Goal: Information Seeking & Learning: Learn about a topic

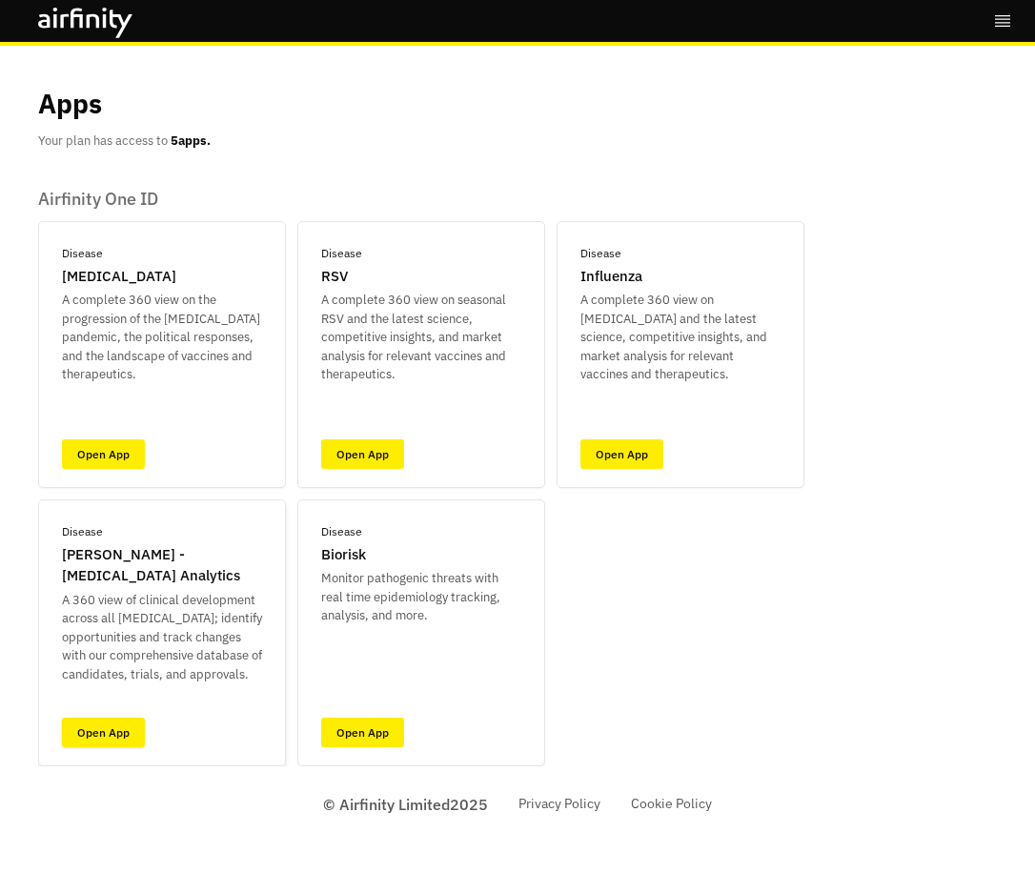
click at [108, 733] on link "Open App" at bounding box center [103, 732] width 83 height 30
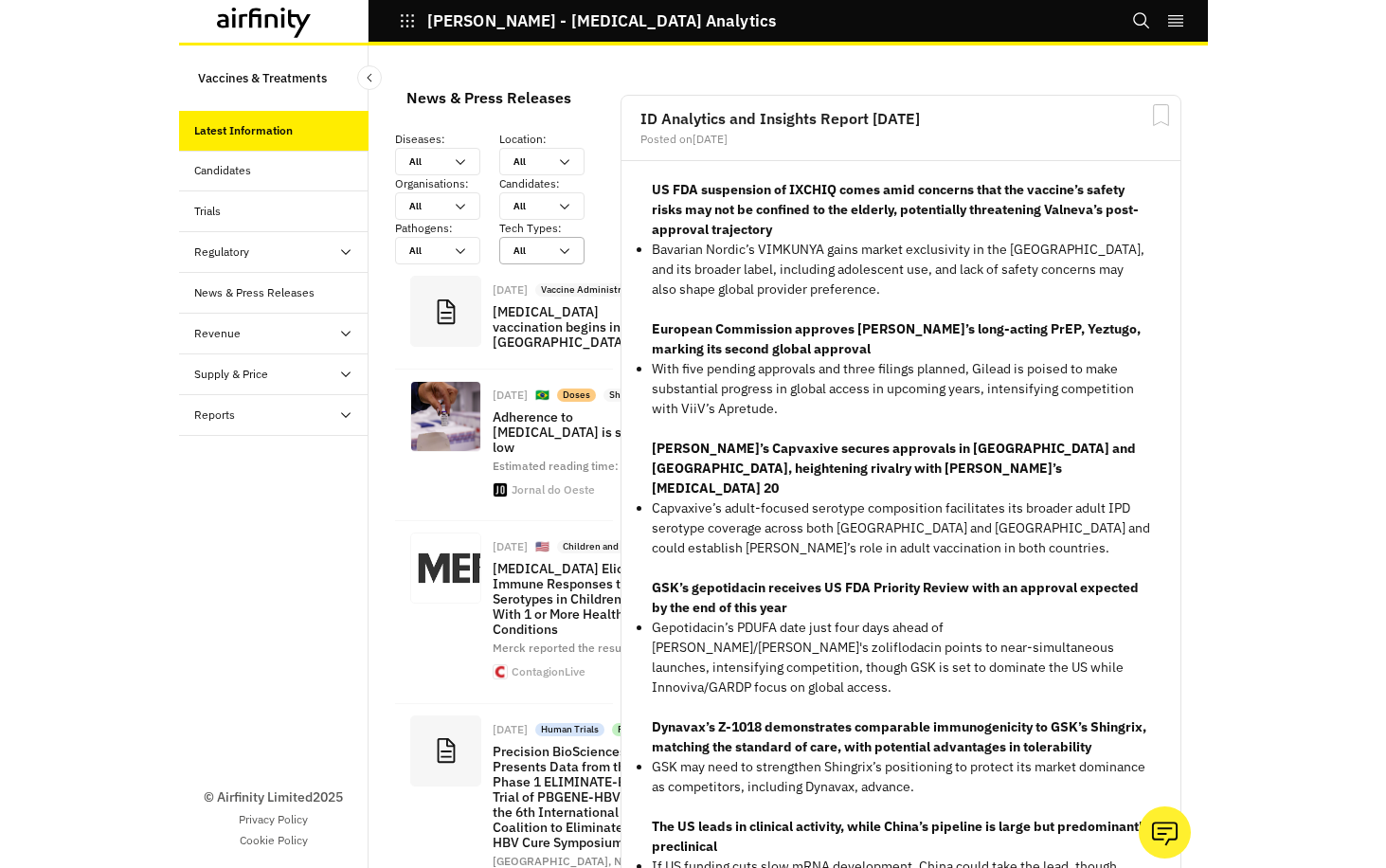
scroll to position [2232, 554]
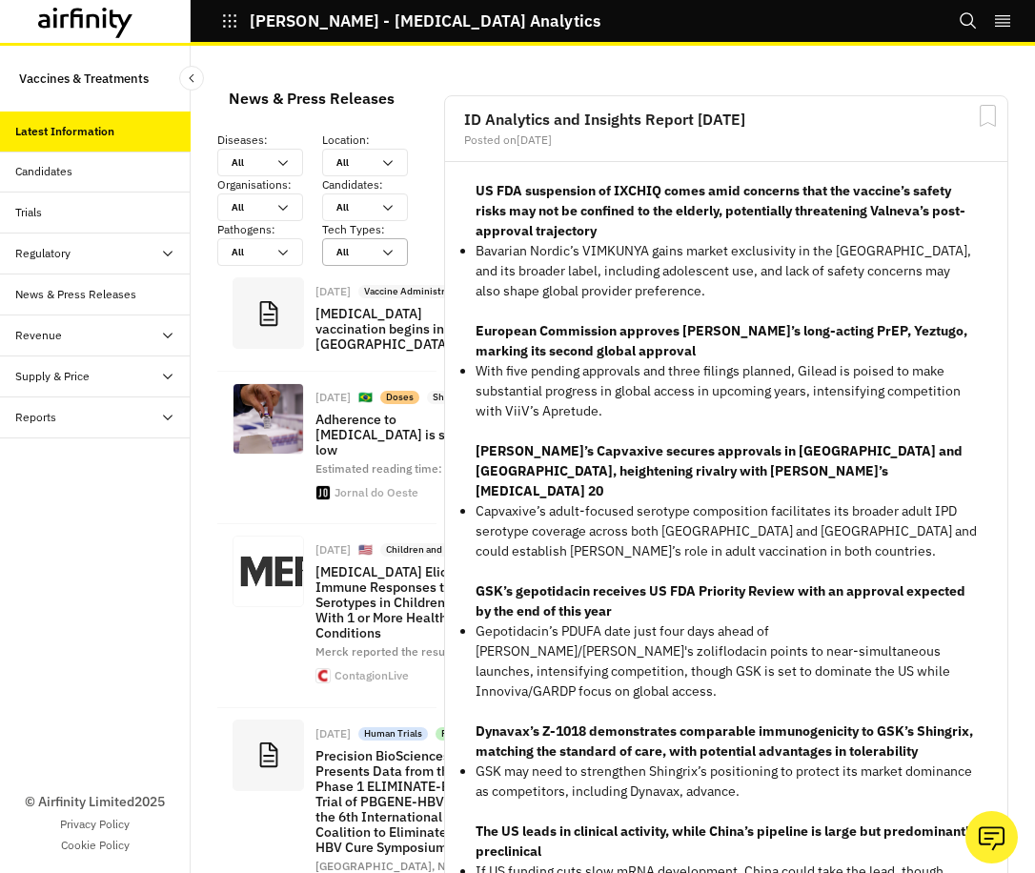
click at [168, 253] on icon at bounding box center [167, 253] width 15 height 15
click at [63, 373] on div "Supply & Price" at bounding box center [52, 376] width 74 height 17
click at [48, 451] on div "Supply Dashboard" at bounding box center [76, 458] width 93 height 17
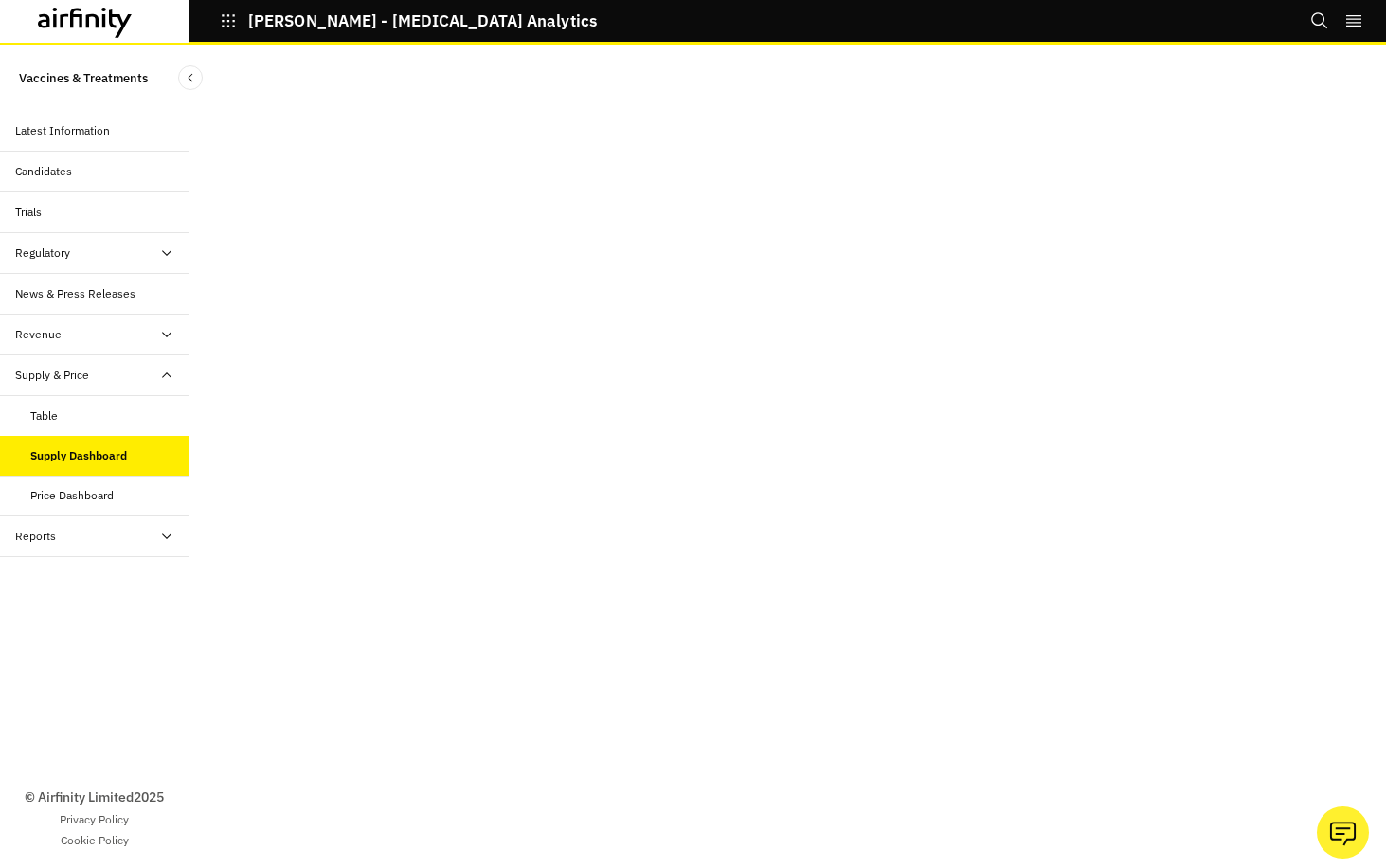
click at [54, 414] on div "Table" at bounding box center [44, 416] width 28 height 17
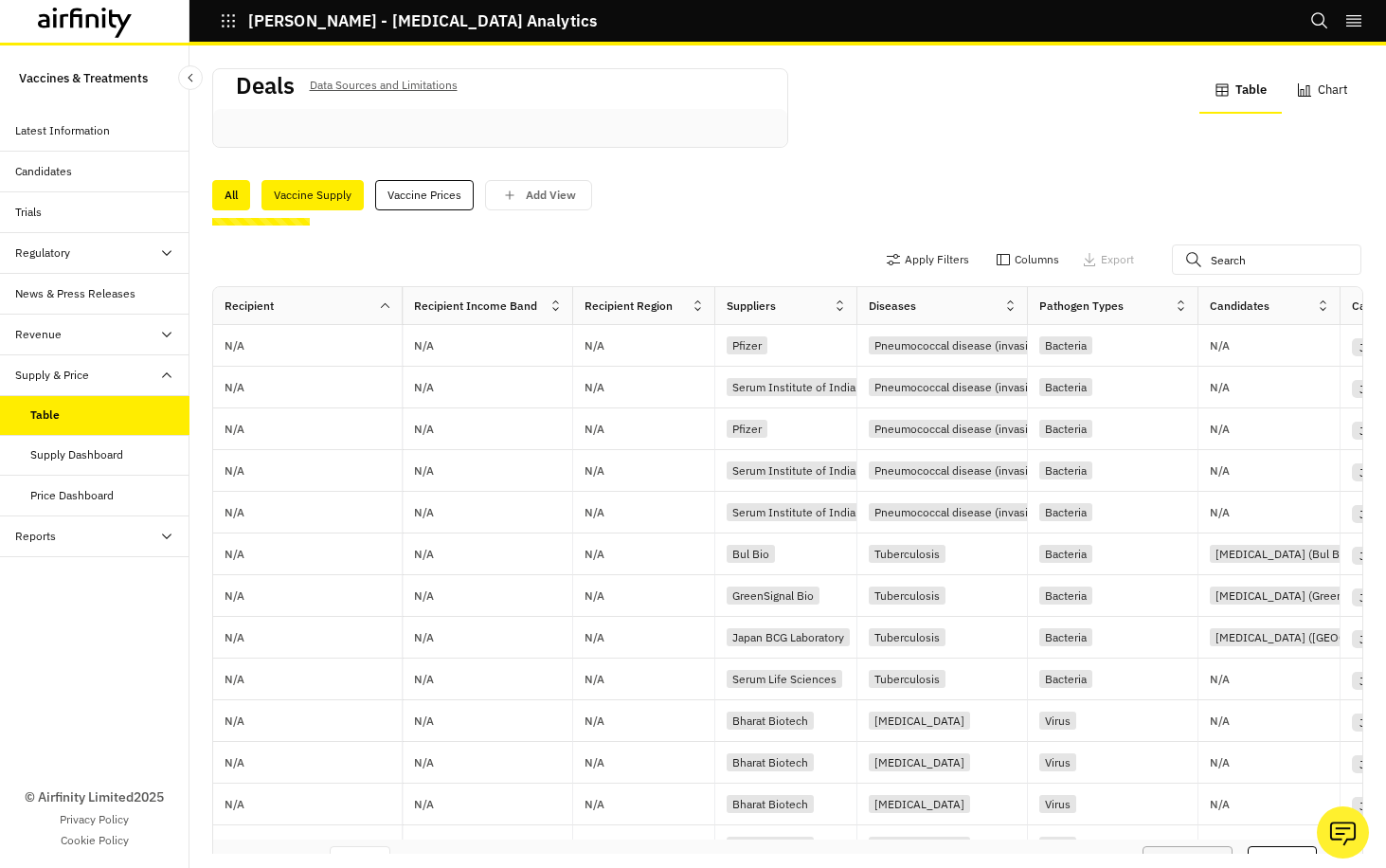
click at [313, 191] on div "Vaccine Supply" at bounding box center [312, 195] width 102 height 30
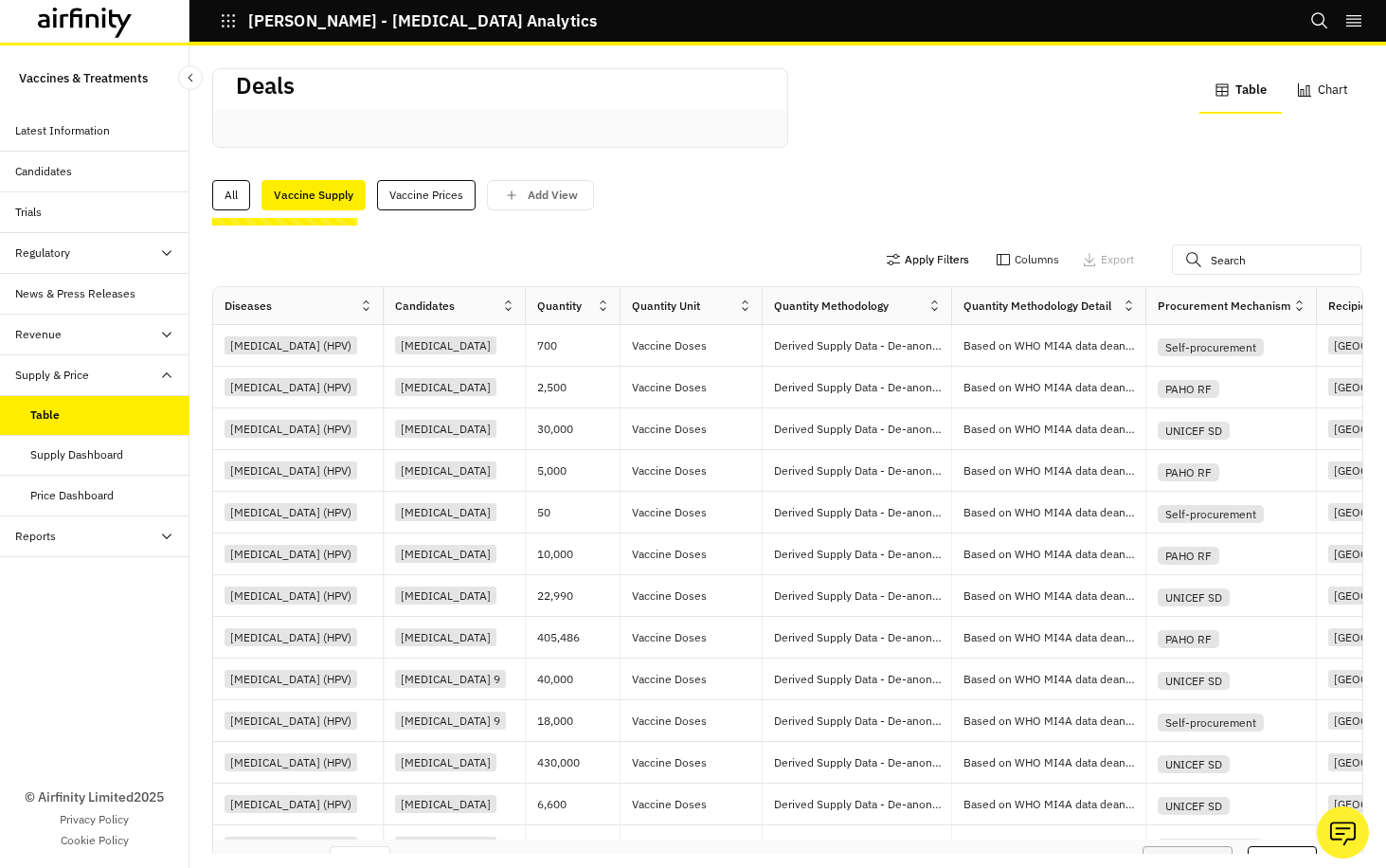
click at [909, 258] on button "Apply Filters" at bounding box center [928, 260] width 84 height 30
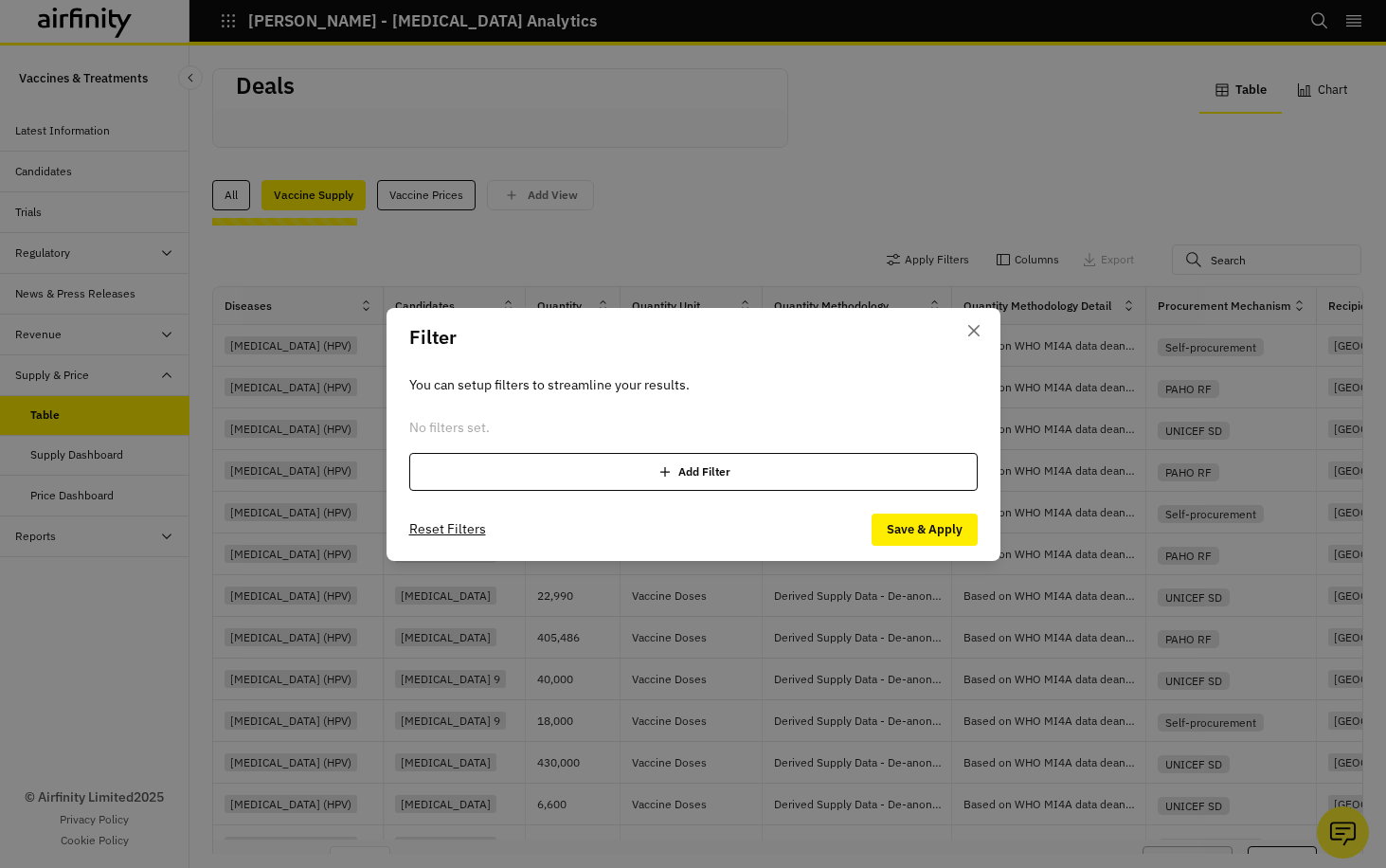
click at [667, 469] on icon at bounding box center [664, 471] width 19 height 19
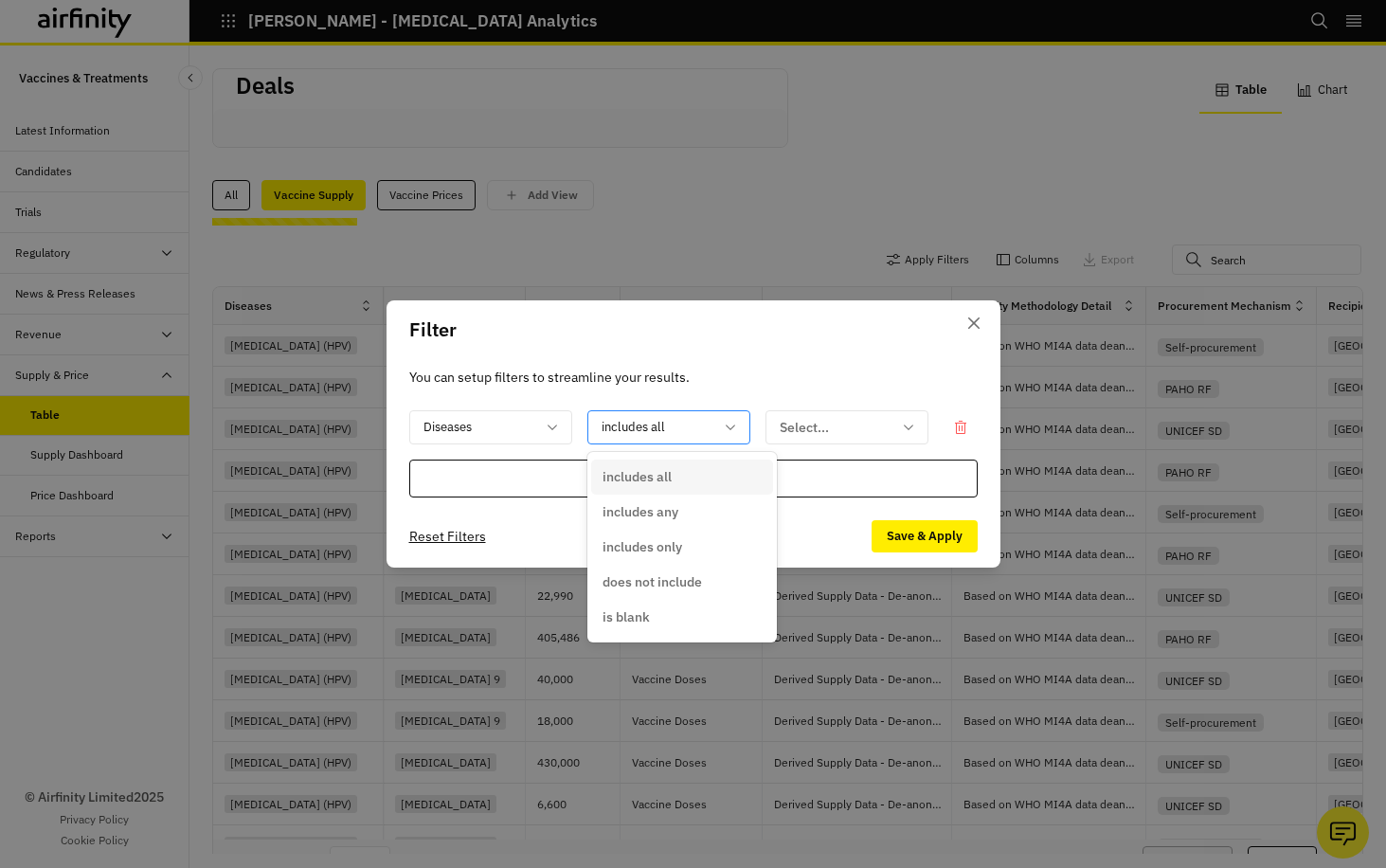
click at [727, 425] on icon at bounding box center [730, 427] width 15 height 15
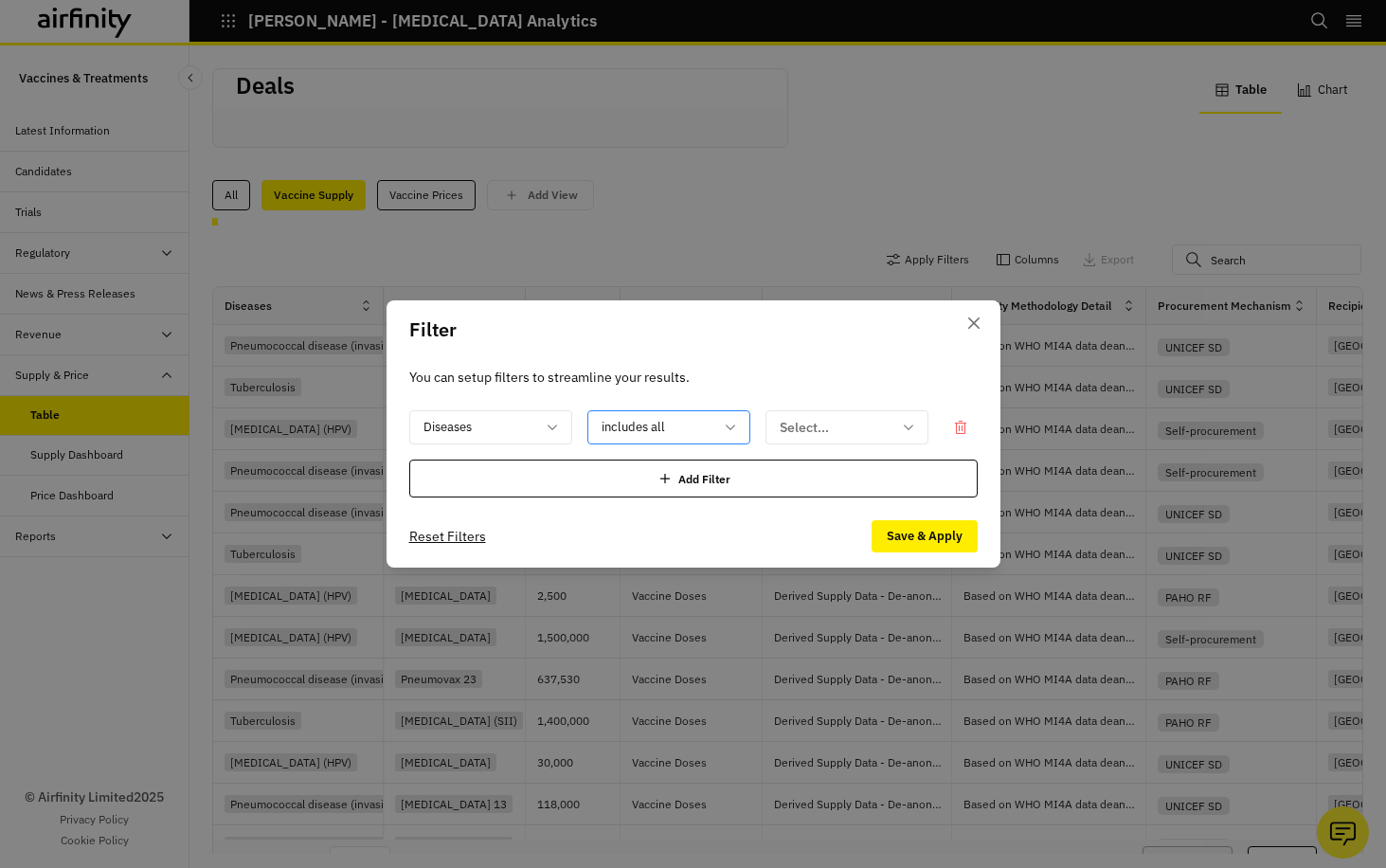
click at [727, 425] on icon at bounding box center [730, 427] width 15 height 15
click at [830, 425] on div at bounding box center [835, 428] width 111 height 24
click at [910, 426] on icon at bounding box center [908, 427] width 15 height 15
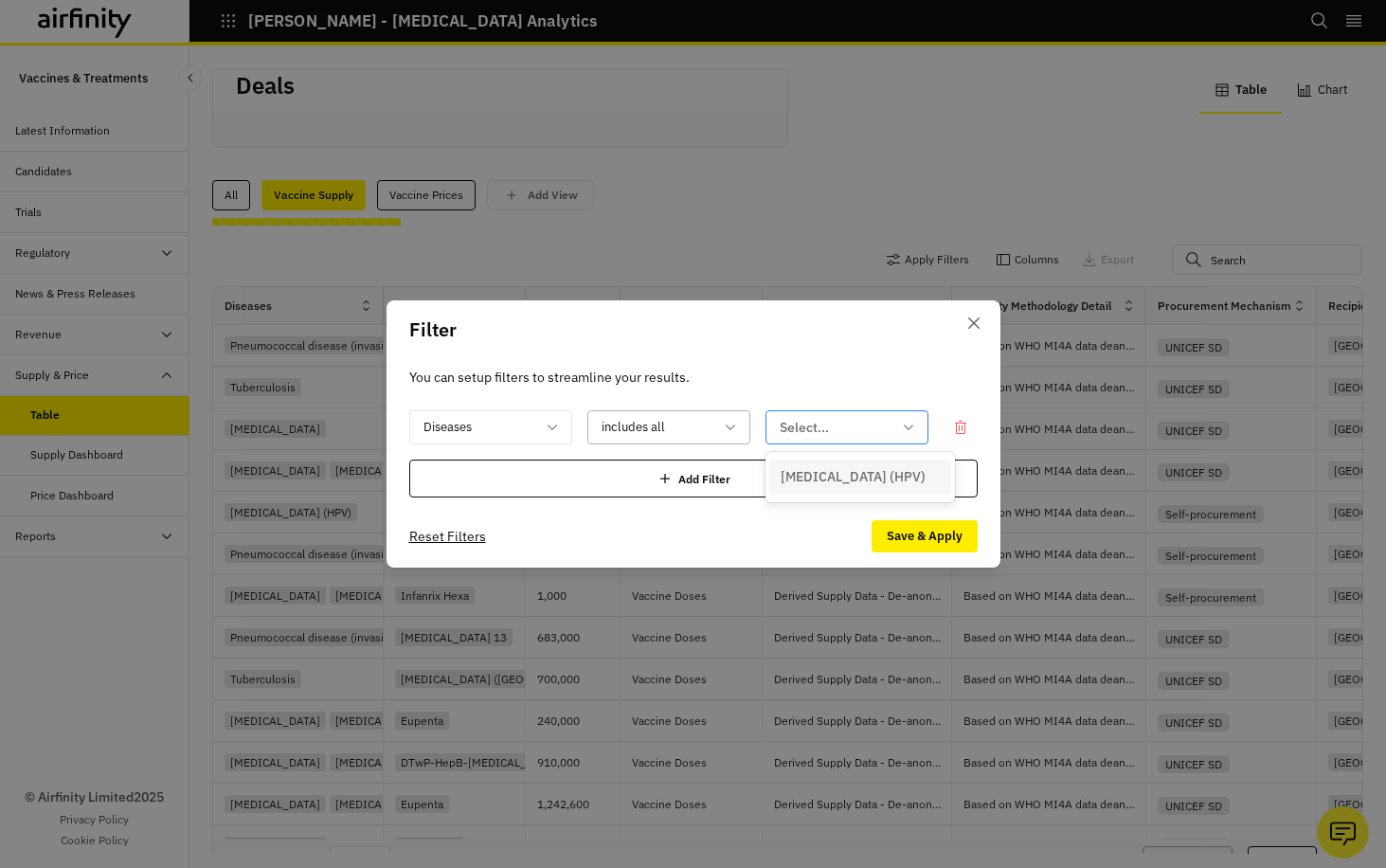
click at [911, 429] on icon at bounding box center [908, 427] width 15 height 15
click at [559, 427] on icon at bounding box center [552, 427] width 15 height 15
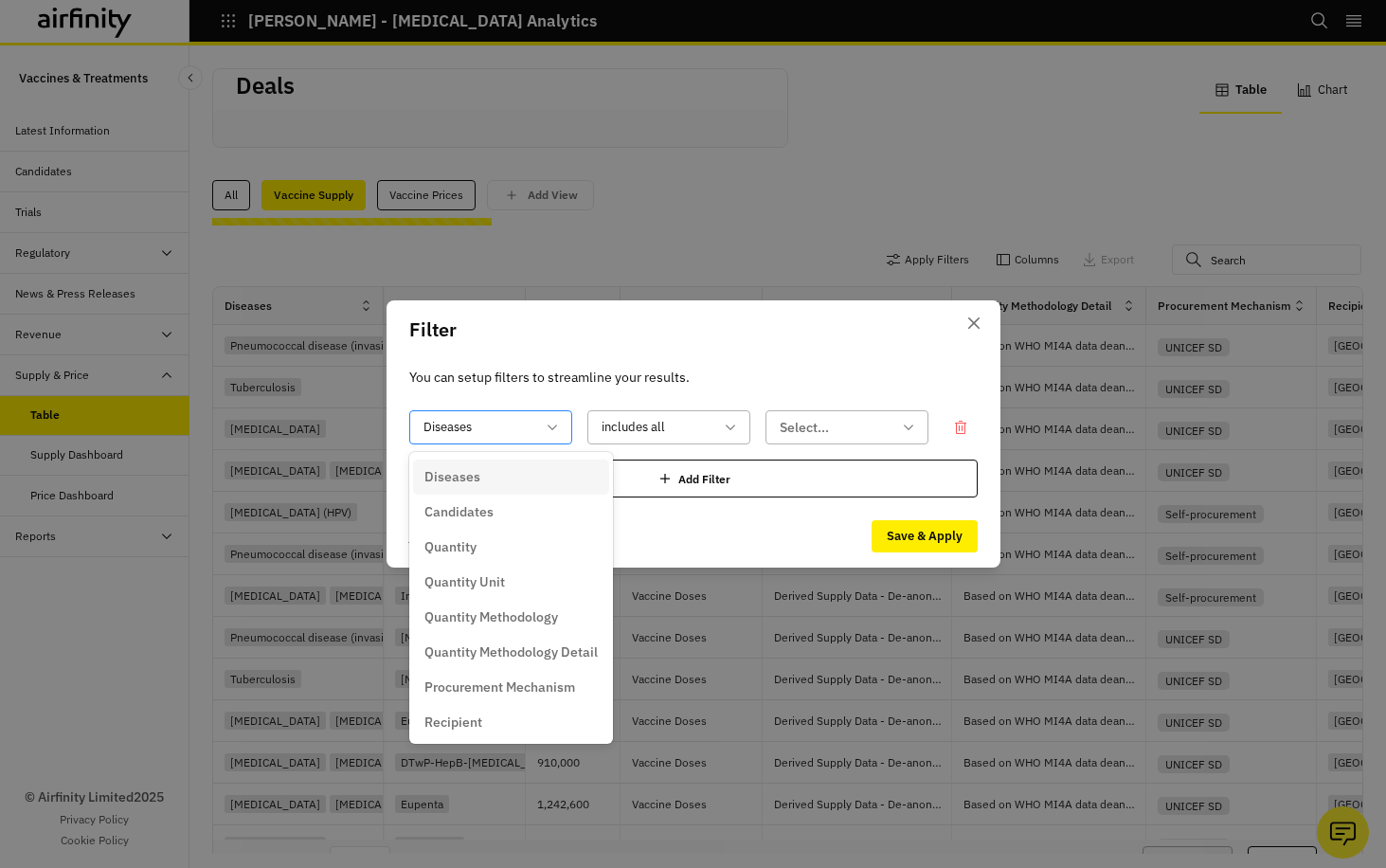
click at [468, 473] on p "Diseases" at bounding box center [452, 477] width 56 height 20
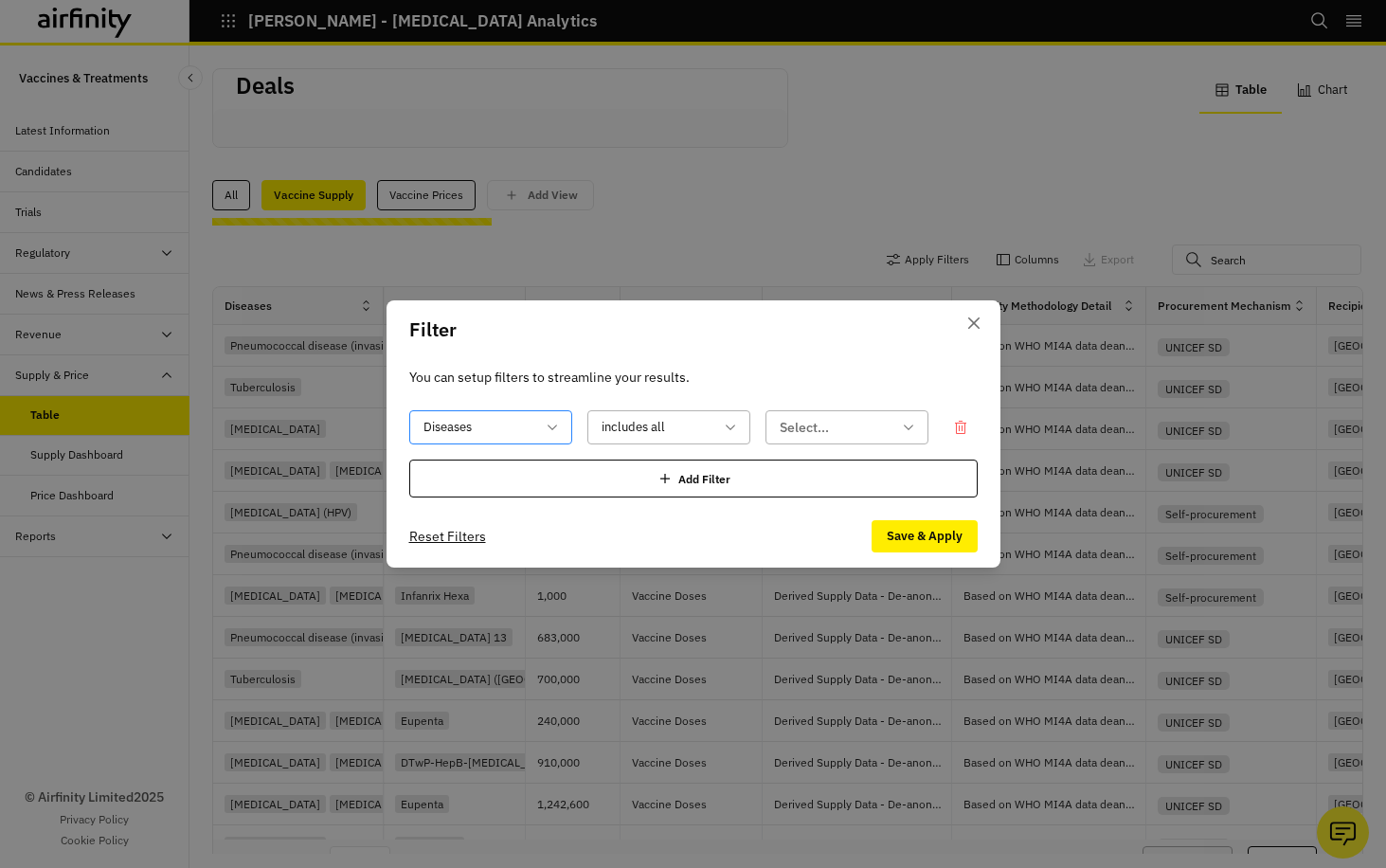
click at [672, 420] on div at bounding box center [657, 428] width 111 height 24
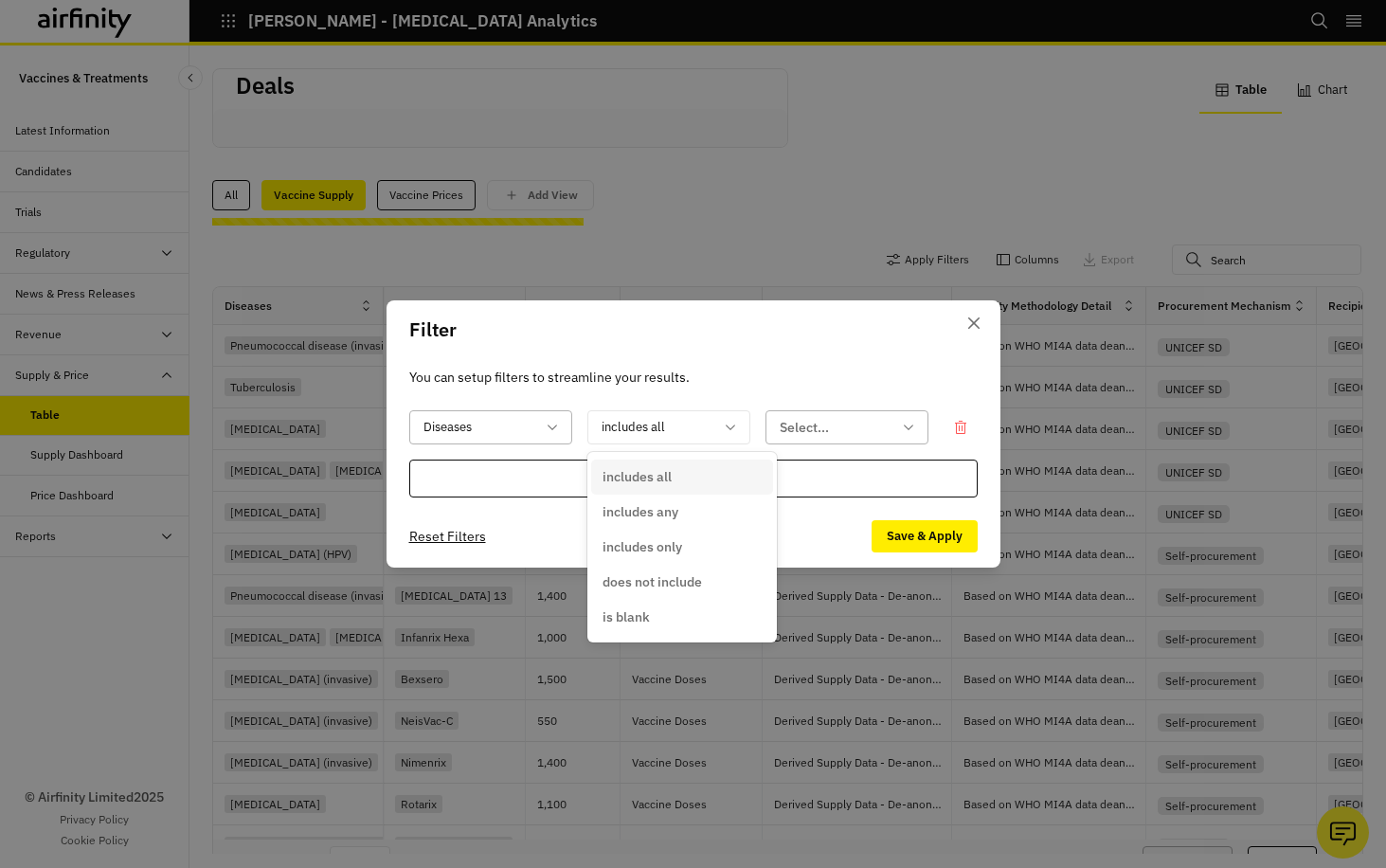
click at [655, 511] on p "includes any" at bounding box center [640, 512] width 76 height 20
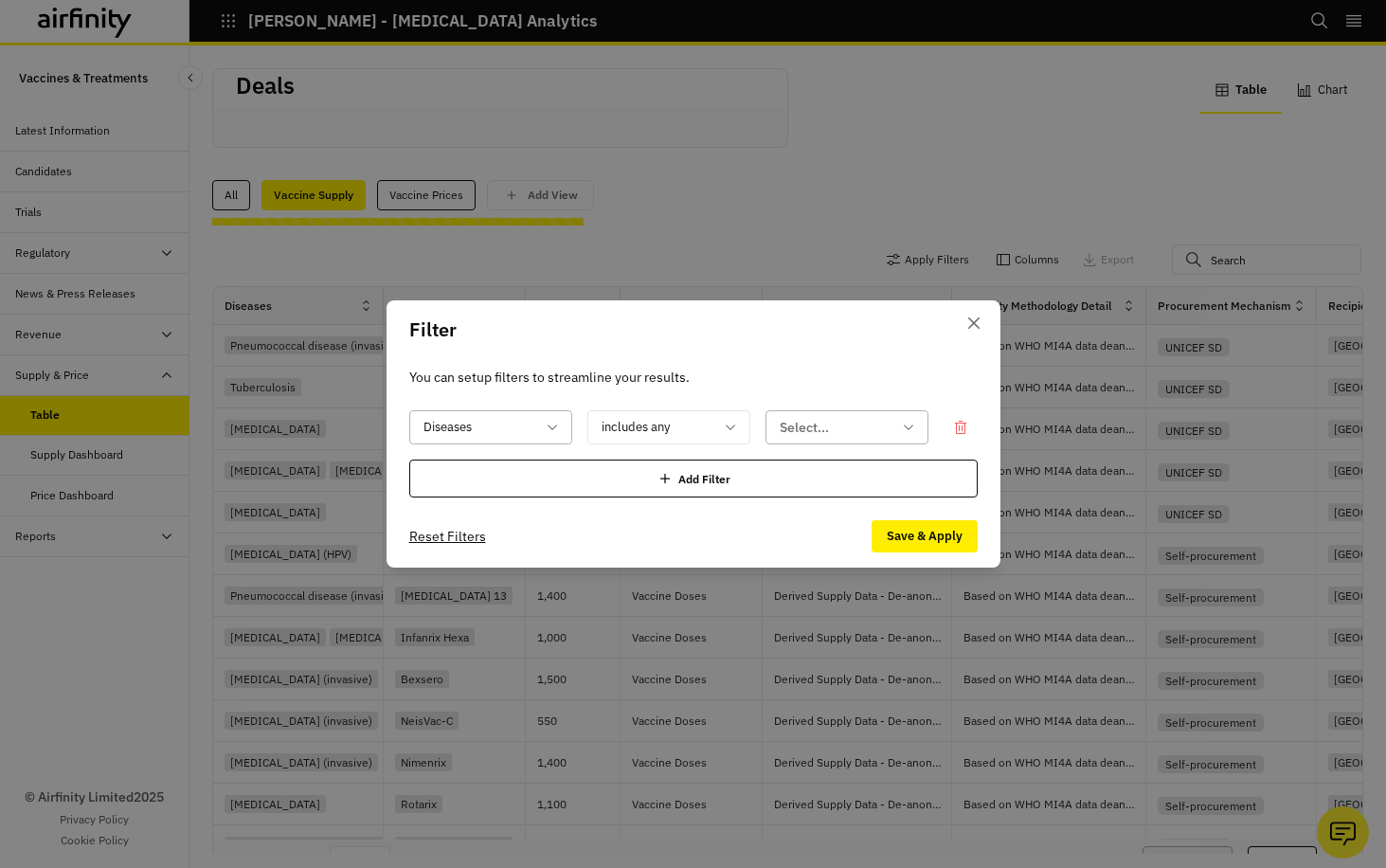
click at [873, 426] on div at bounding box center [835, 428] width 111 height 24
click at [973, 321] on icon "Close" at bounding box center [973, 322] width 11 height 11
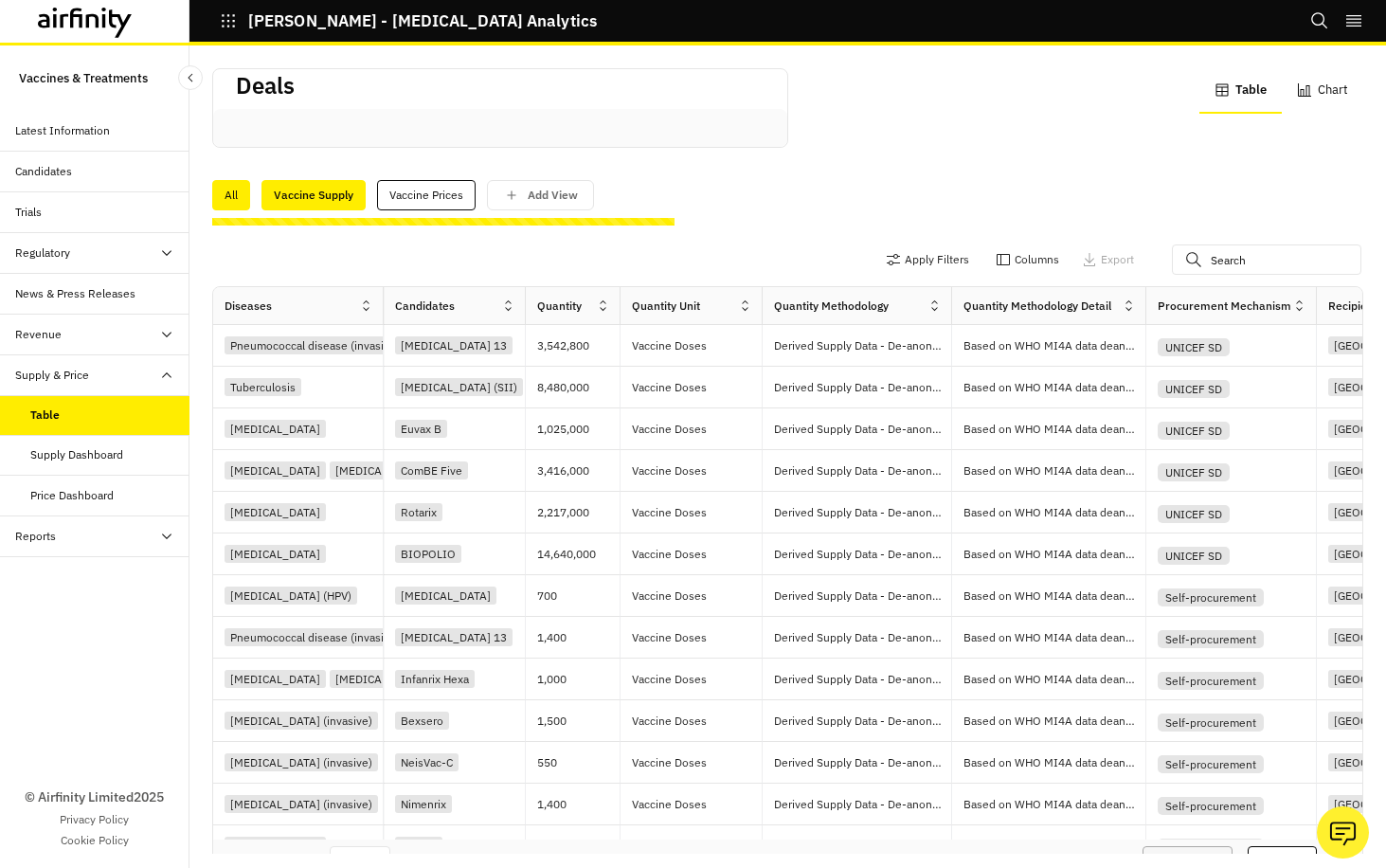
click at [227, 191] on div "All" at bounding box center [231, 195] width 38 height 30
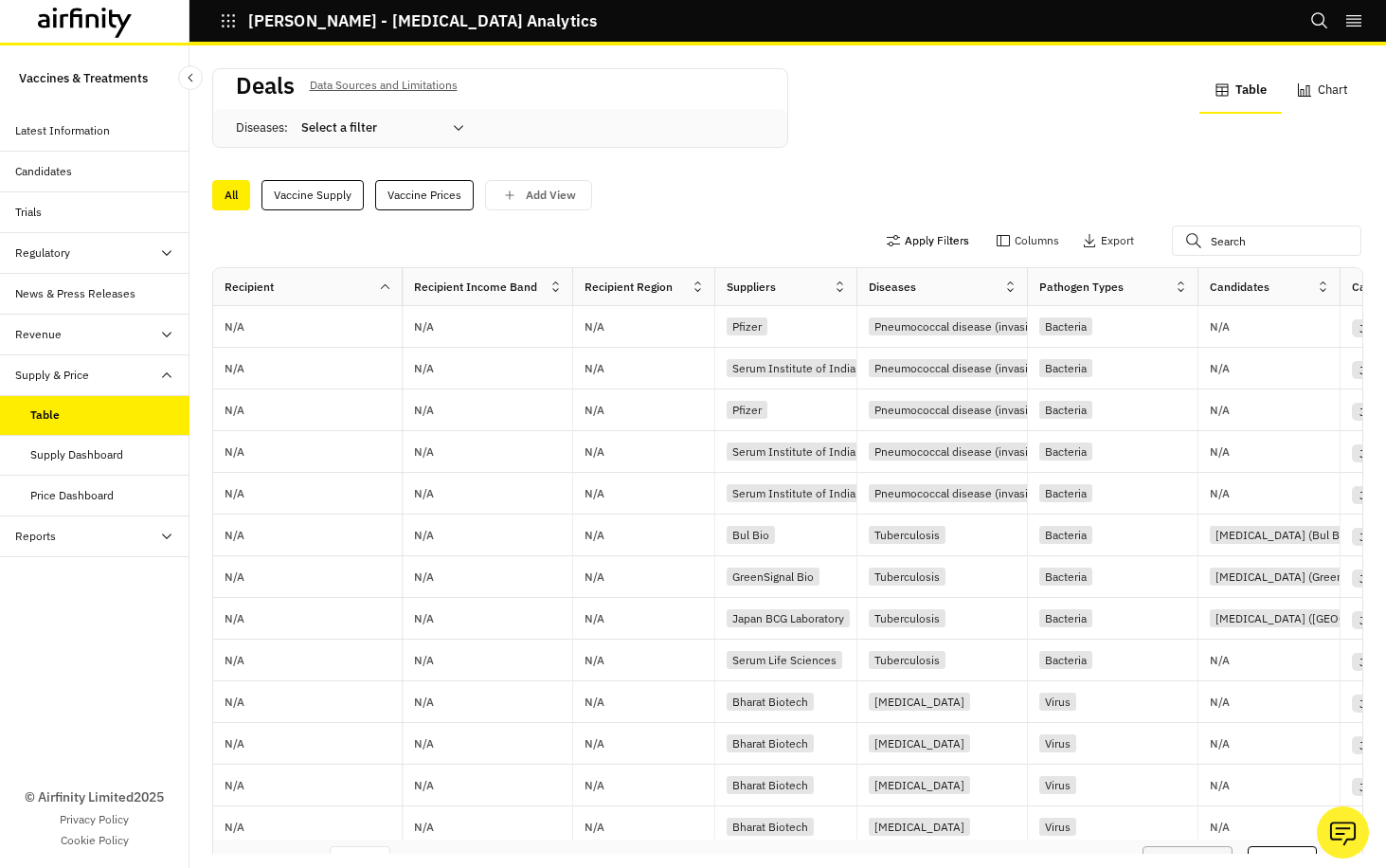
click at [902, 237] on button "Apply Filters" at bounding box center [928, 241] width 84 height 30
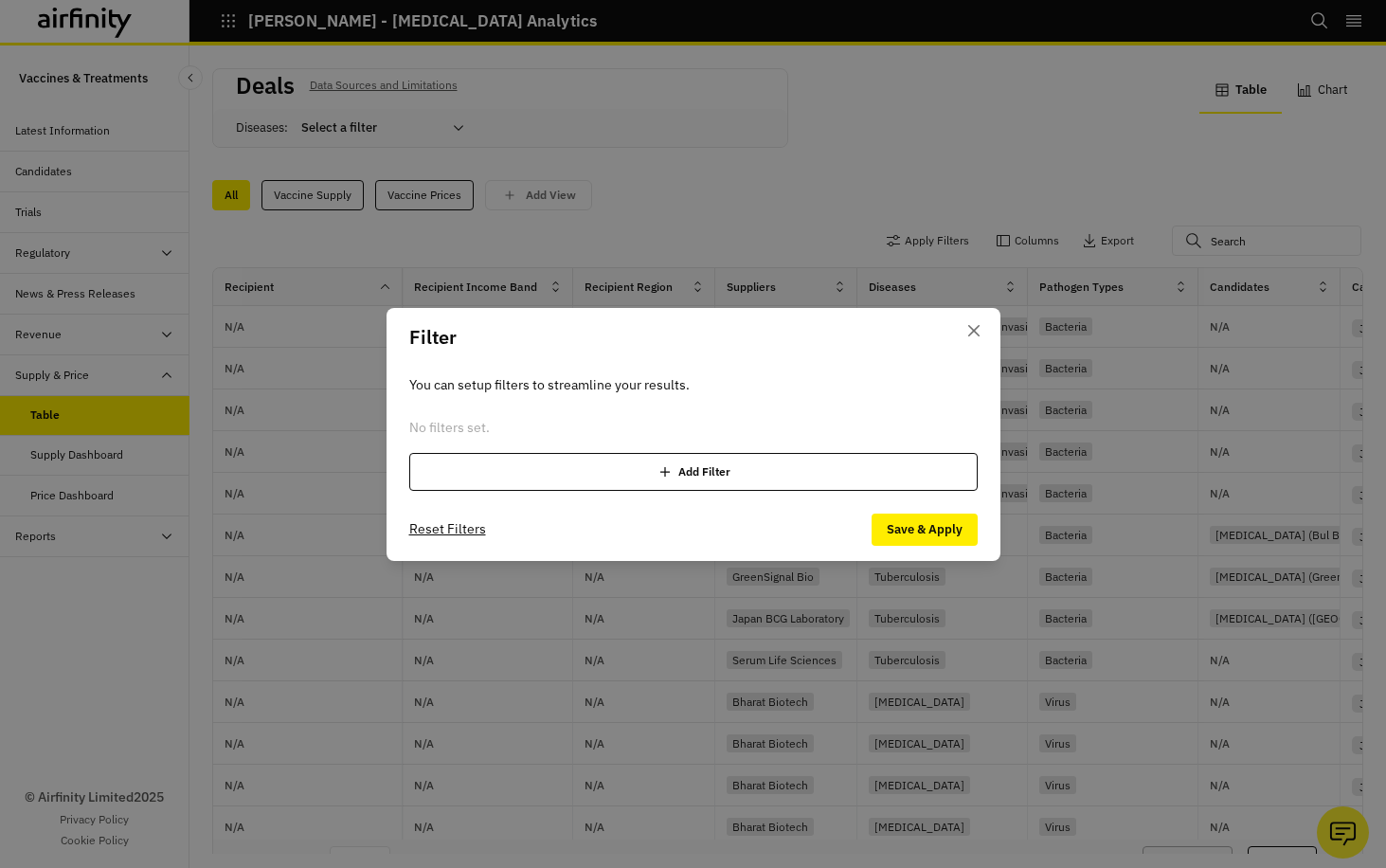
click at [678, 463] on div "Add Filter" at bounding box center [694, 471] width 569 height 38
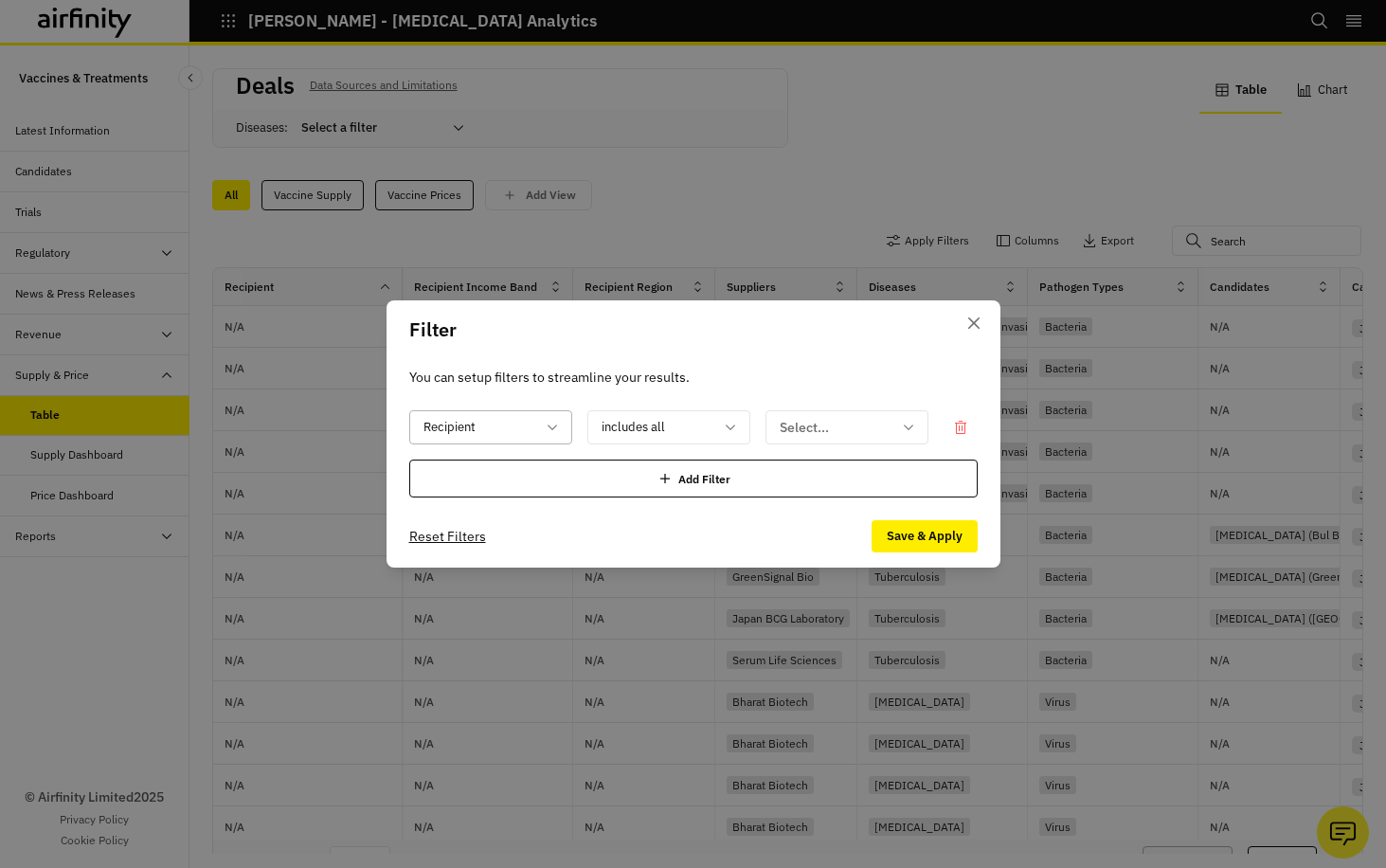
click at [559, 426] on icon at bounding box center [552, 427] width 15 height 15
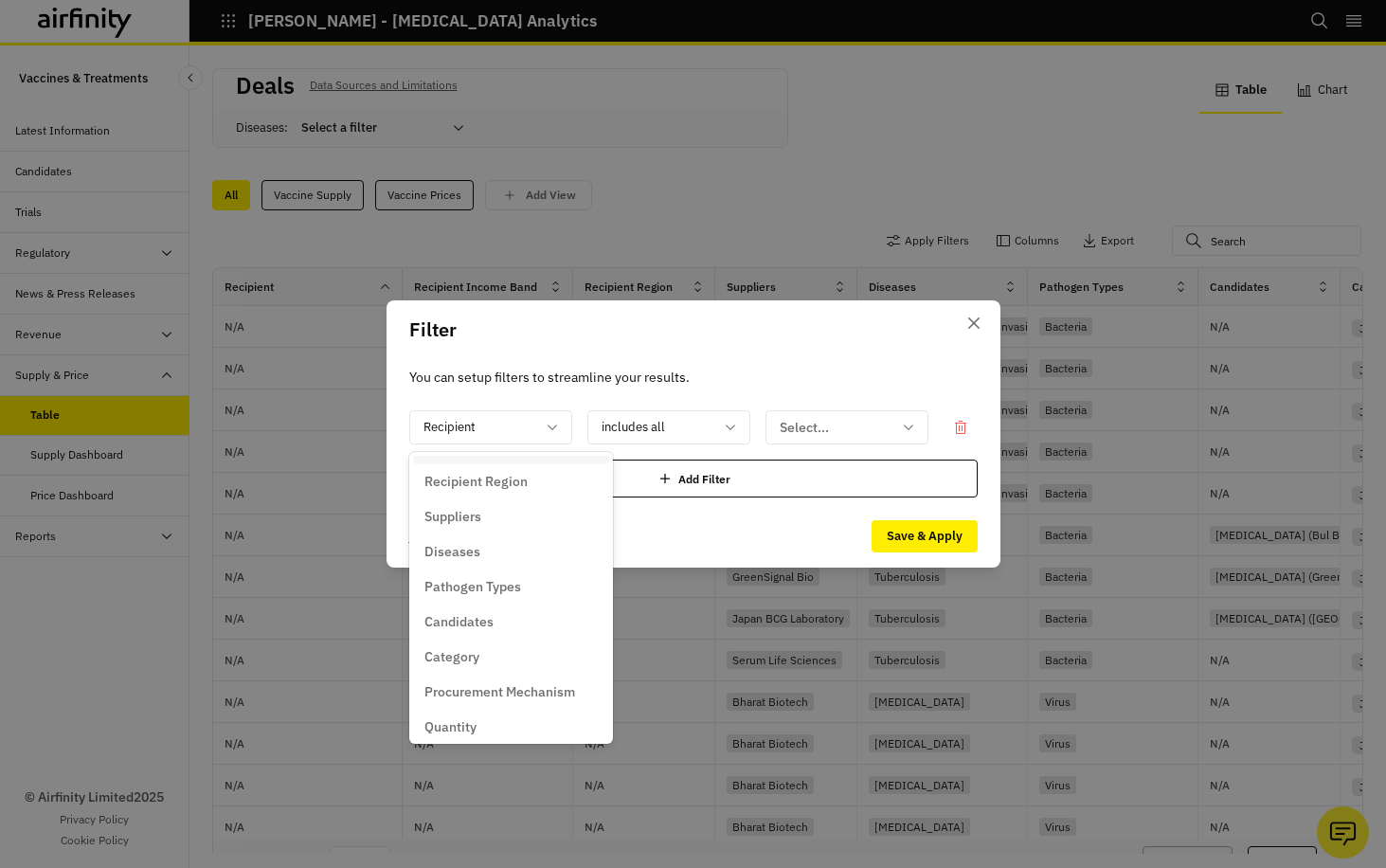
scroll to position [94, 0]
click at [469, 522] on p "Diseases" at bounding box center [452, 522] width 56 height 20
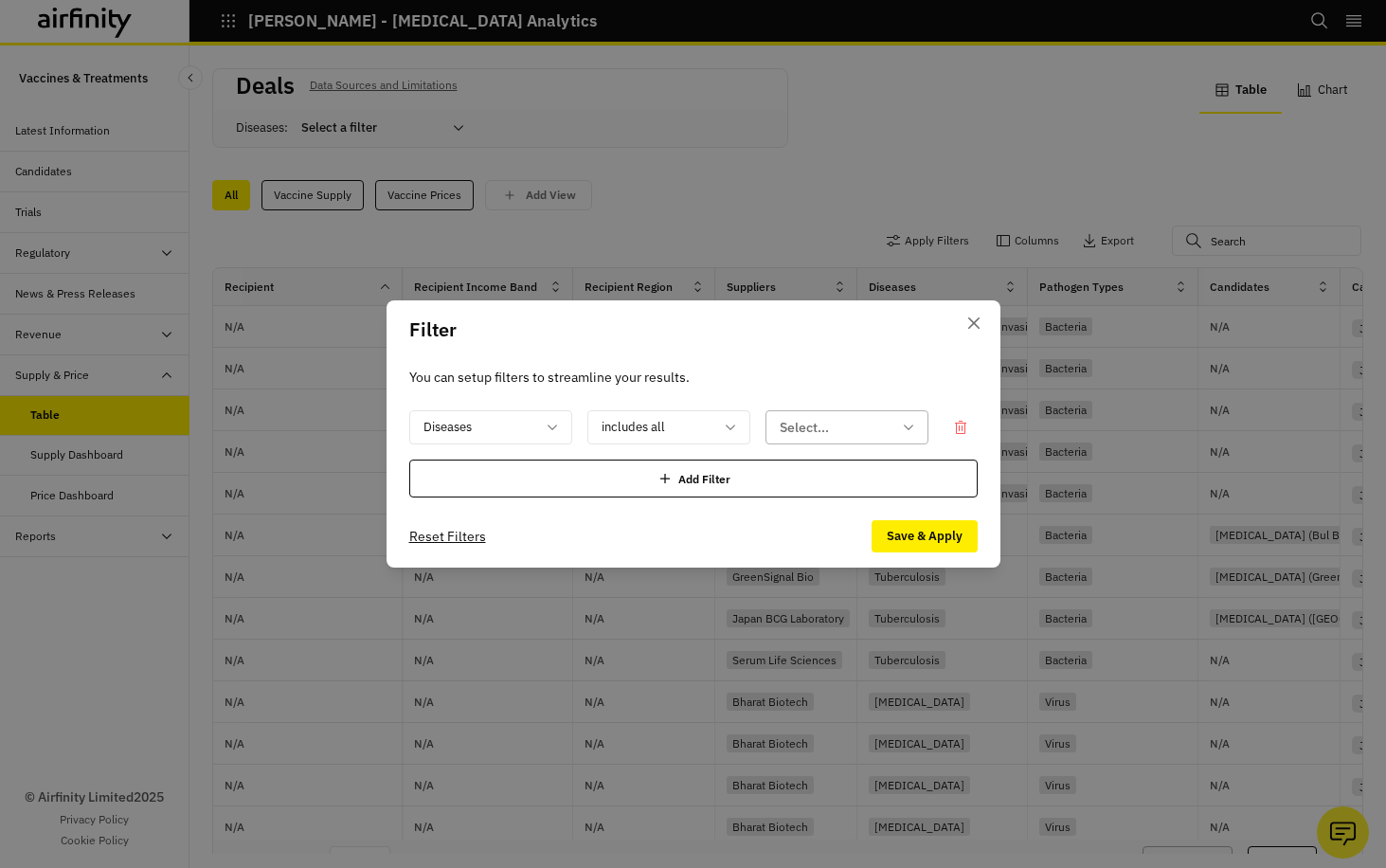
click at [822, 423] on div at bounding box center [835, 428] width 111 height 24
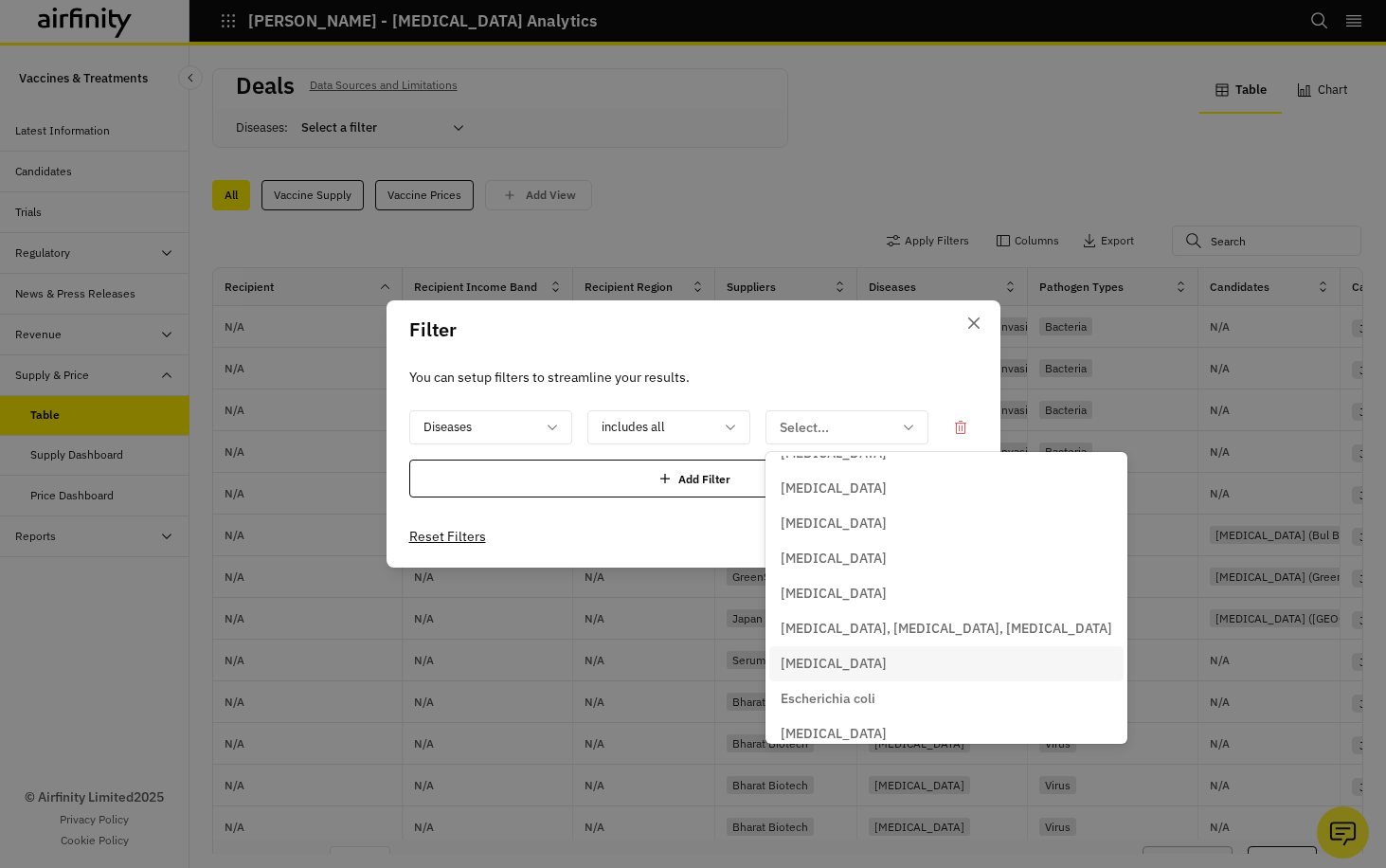
scroll to position [0, 0]
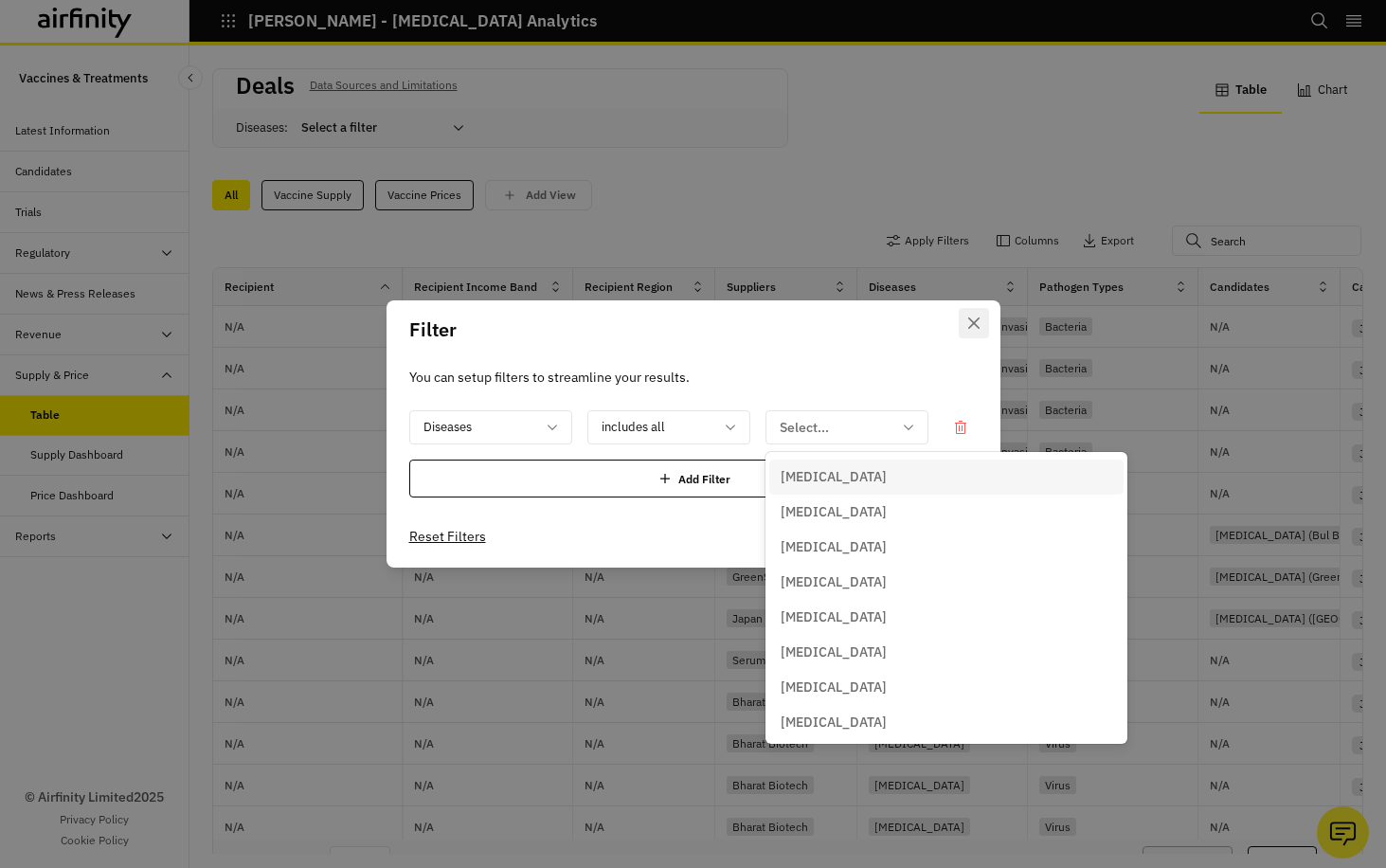
click at [968, 318] on icon "Close" at bounding box center [972, 322] width 11 height 11
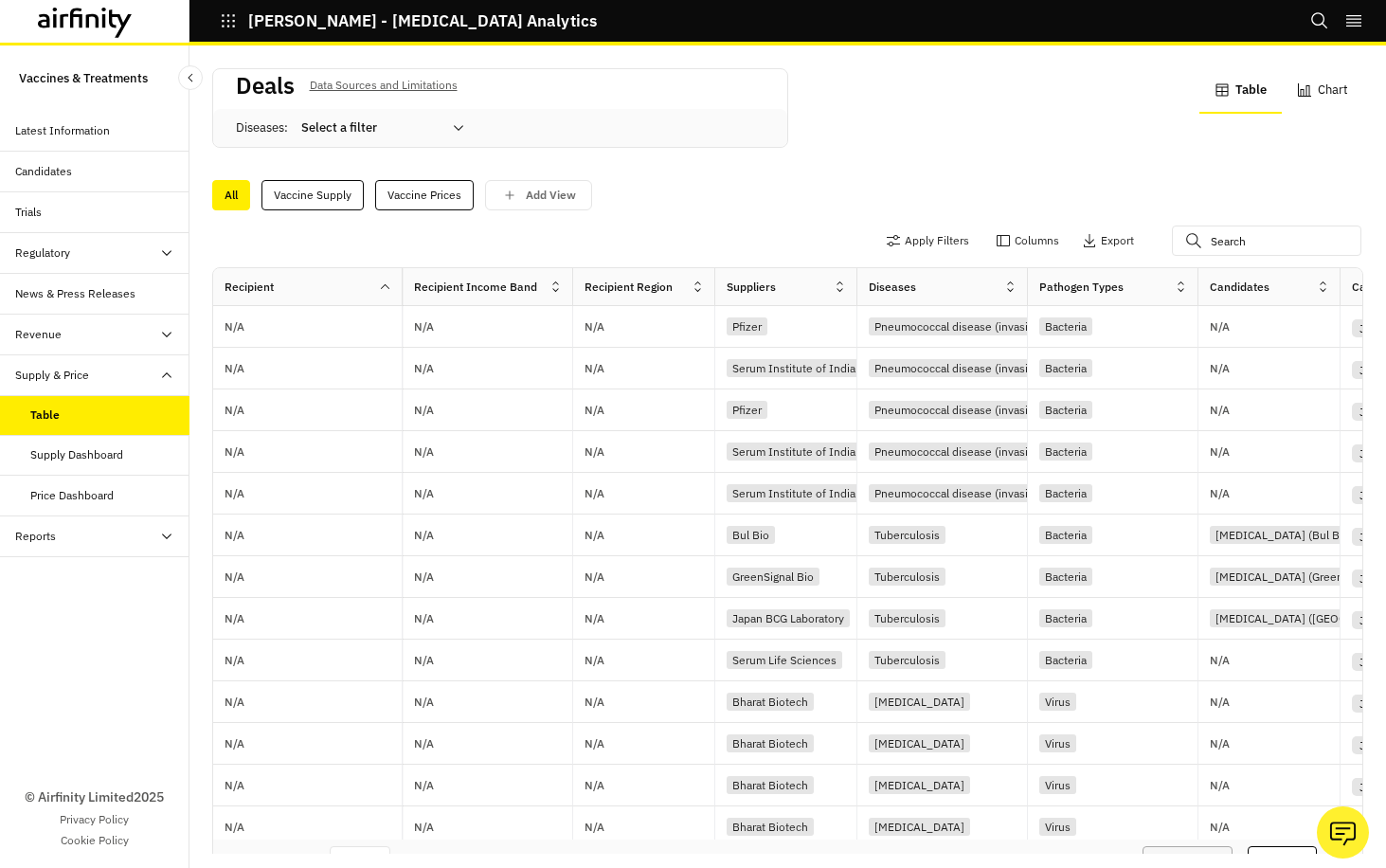
click at [39, 175] on div "Candidates" at bounding box center [43, 171] width 57 height 17
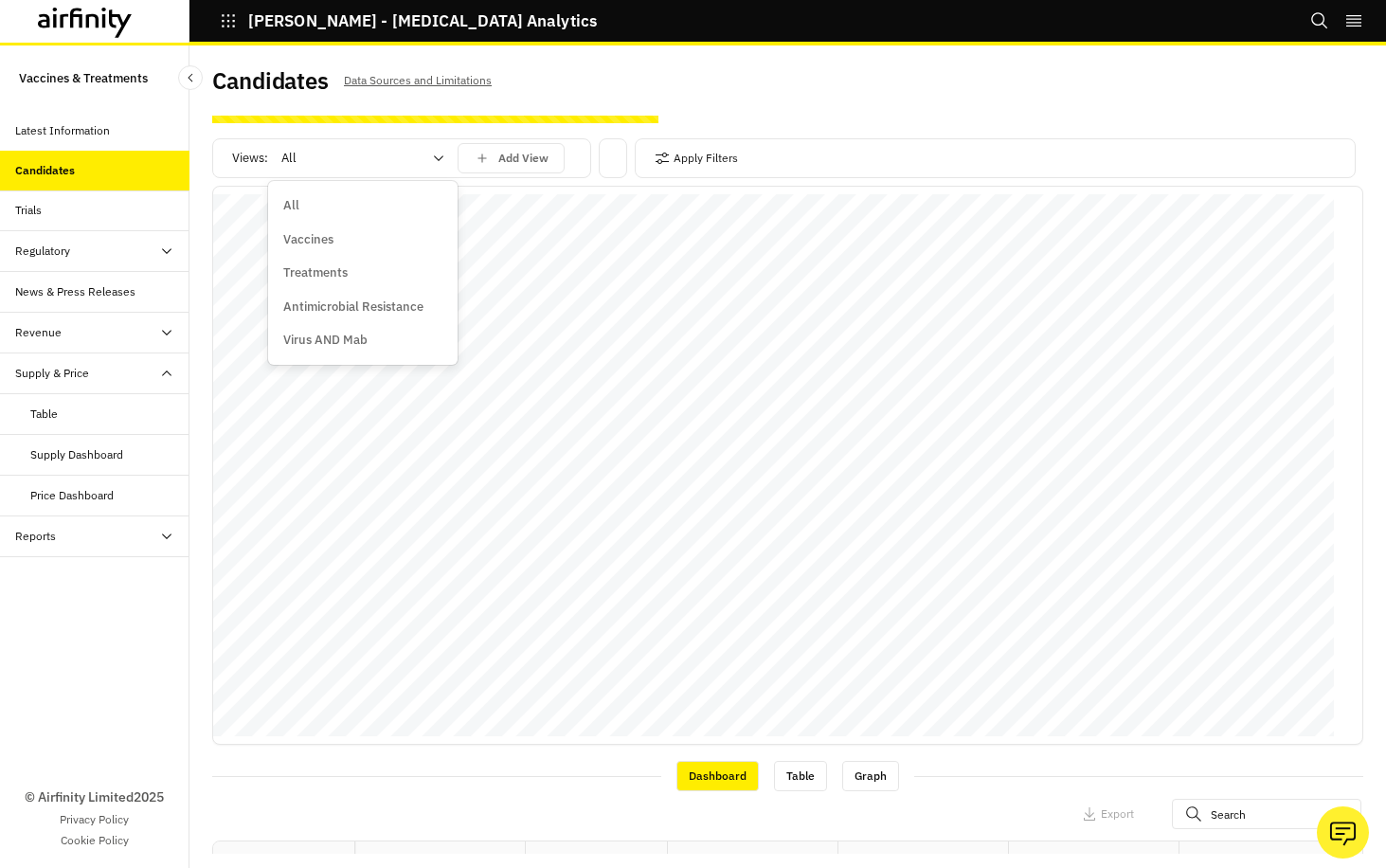
click at [433, 154] on icon at bounding box center [438, 157] width 15 height 15
click at [317, 237] on p "Vaccines" at bounding box center [308, 240] width 50 height 19
click at [433, 154] on icon at bounding box center [438, 157] width 15 height 15
click at [328, 208] on div "All" at bounding box center [363, 205] width 159 height 19
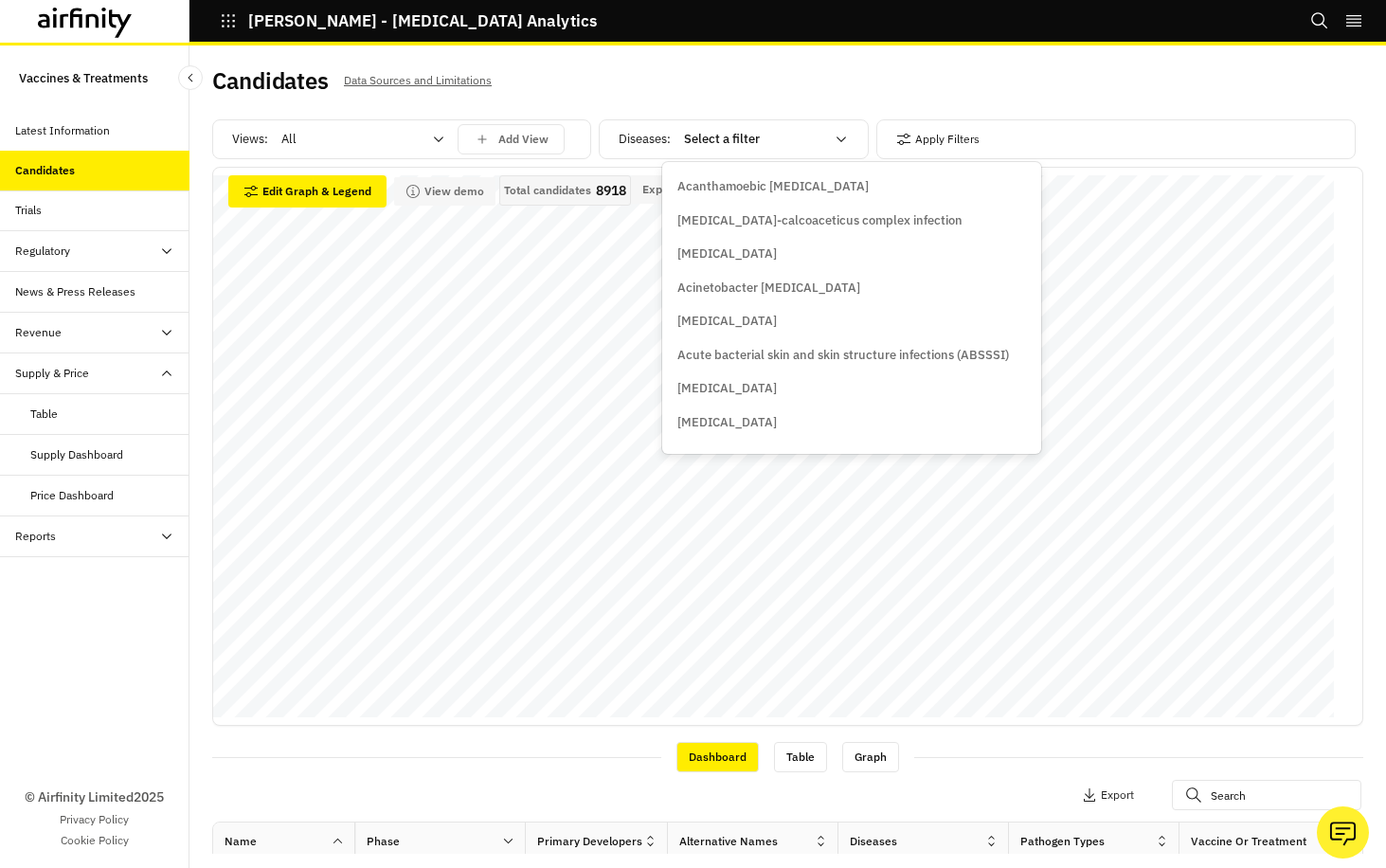
click at [833, 134] on icon at bounding box center [840, 138] width 15 height 15
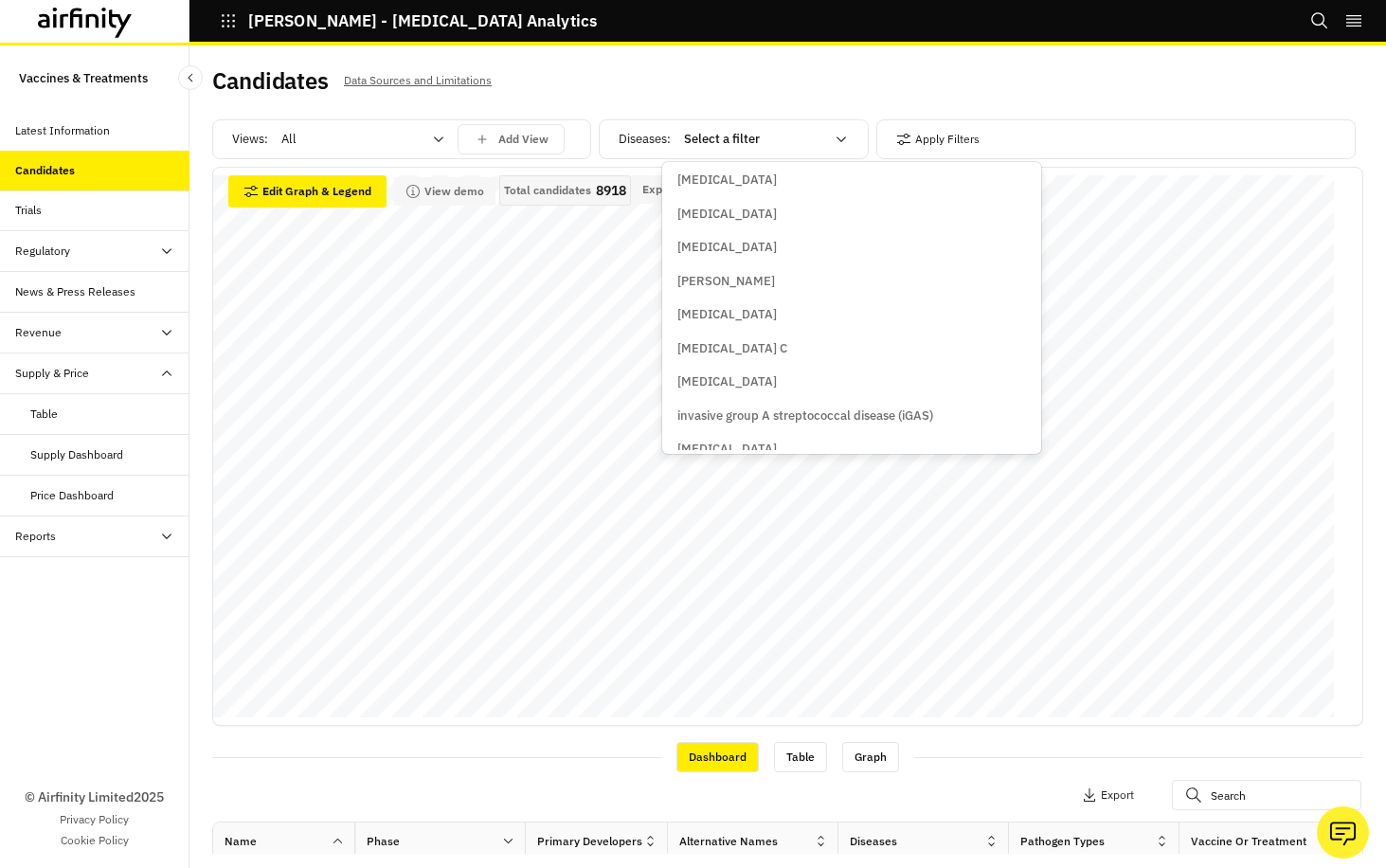
scroll to position [11259, 0]
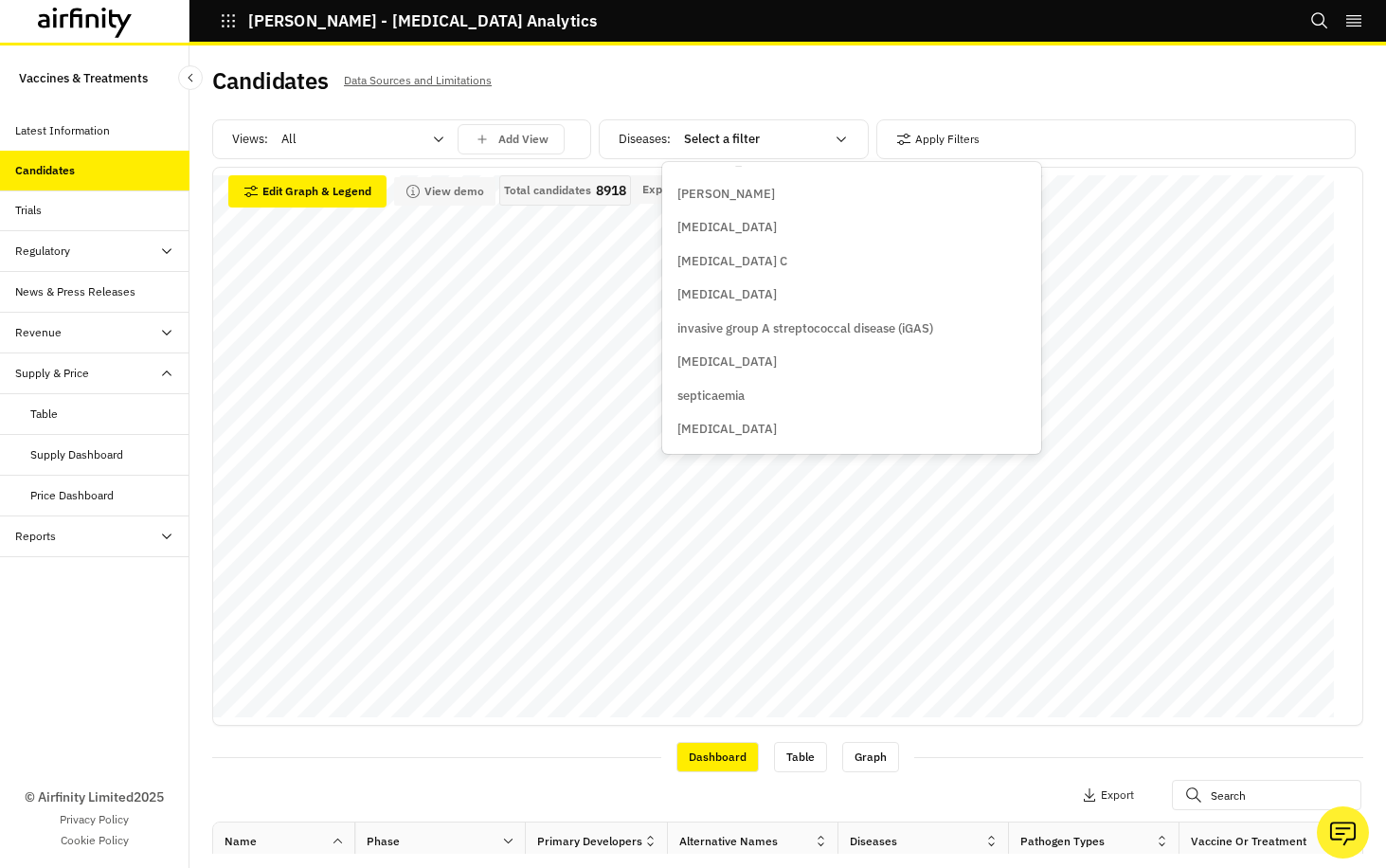
click at [1028, 128] on div "Apply Filters" at bounding box center [1116, 139] width 479 height 40
